Goal: Task Accomplishment & Management: Manage account settings

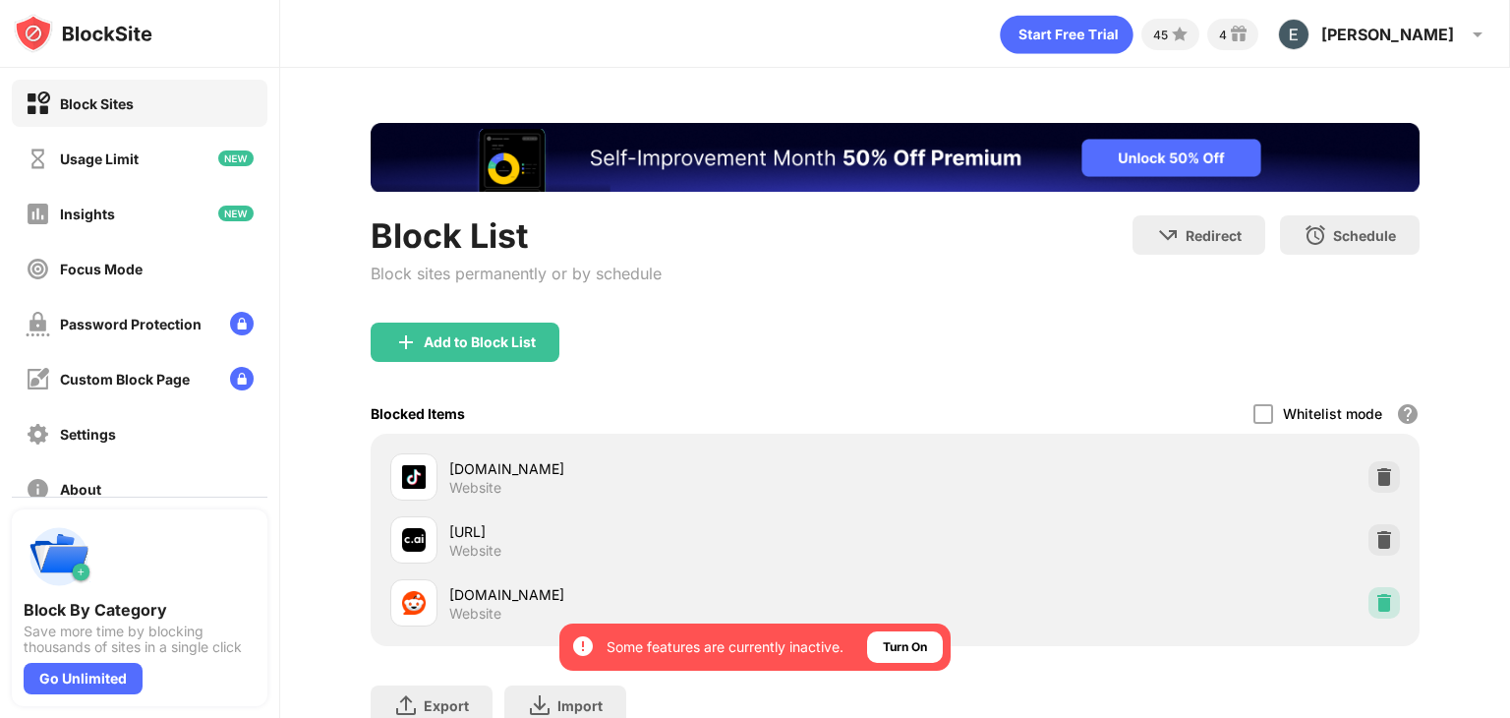
click at [1368, 593] on div at bounding box center [1383, 602] width 31 height 31
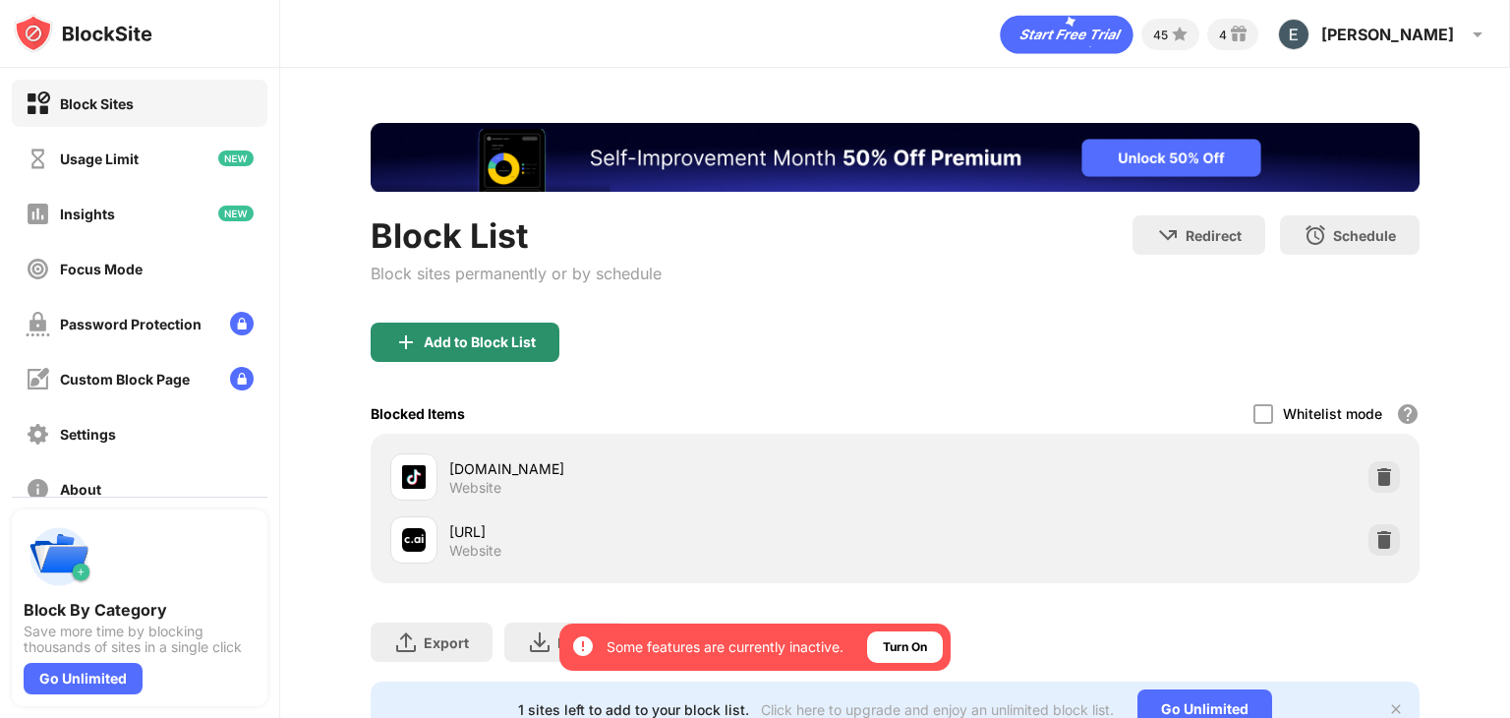
click at [497, 346] on div "Add to Block List" at bounding box center [480, 342] width 112 height 16
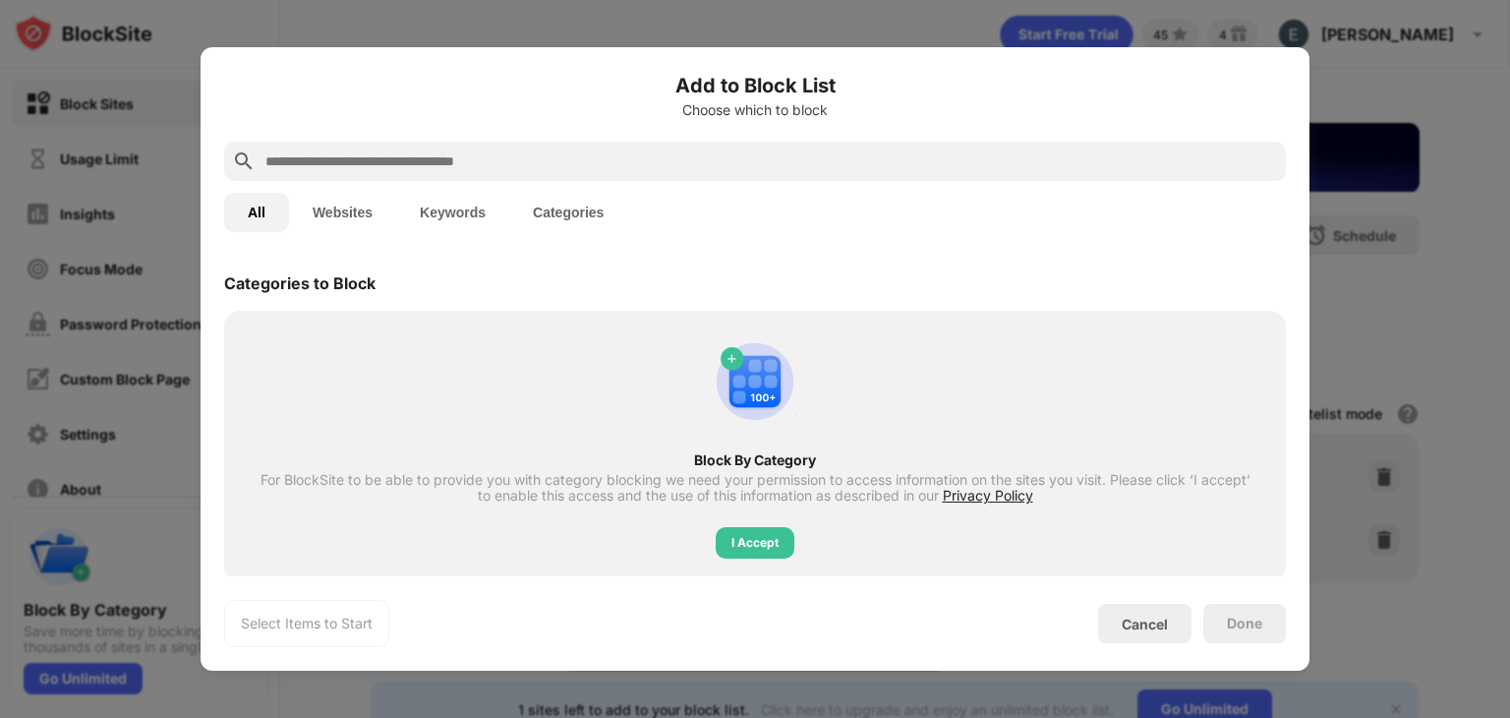
click at [499, 167] on input "text" at bounding box center [770, 161] width 1015 height 24
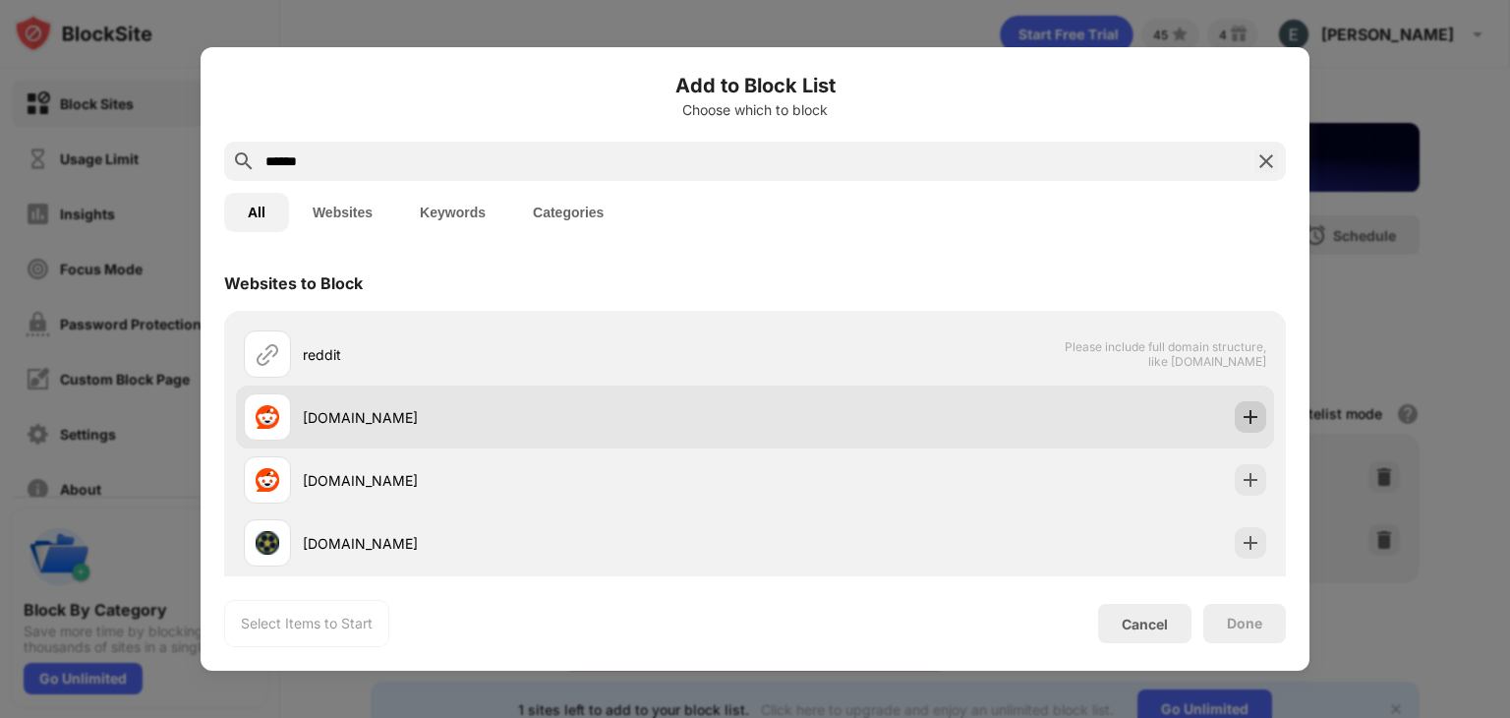
type input "******"
click at [1250, 418] on div at bounding box center [1250, 416] width 31 height 31
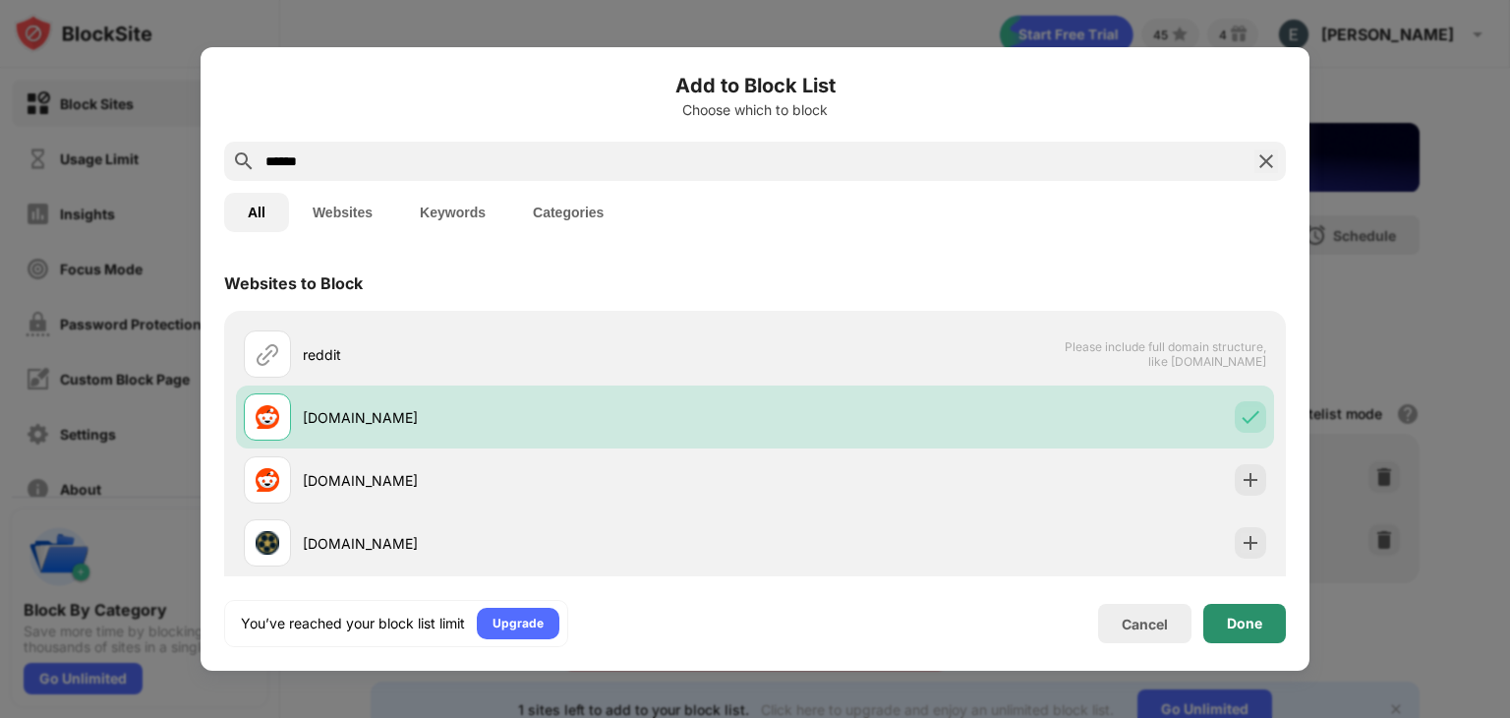
click at [1243, 624] on div "Done" at bounding box center [1244, 623] width 35 height 16
